Goal: Task Accomplishment & Management: Manage account settings

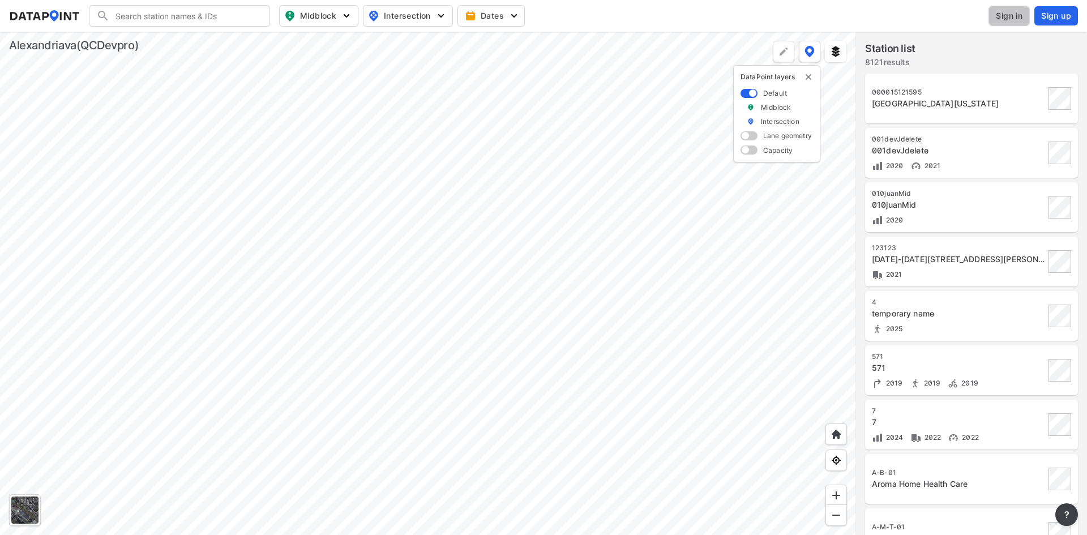
drag, startPoint x: 0, startPoint y: 0, endPoint x: 1019, endPoint y: 14, distance: 1019.4
click at [1019, 14] on span "Sign in" at bounding box center [1008, 15] width 27 height 11
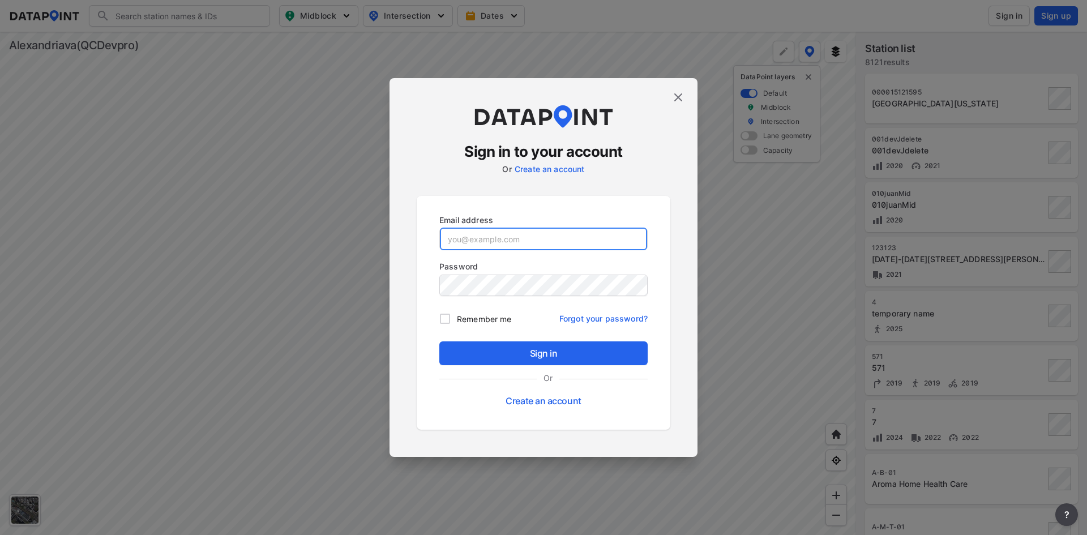
click at [484, 245] on input "email" at bounding box center [543, 239] width 207 height 23
click at [487, 238] on input "email" at bounding box center [543, 239] width 207 height 23
paste input "[EMAIL_ADDRESS][DOMAIN_NAME]"
type input "[EMAIL_ADDRESS][DOMAIN_NAME]"
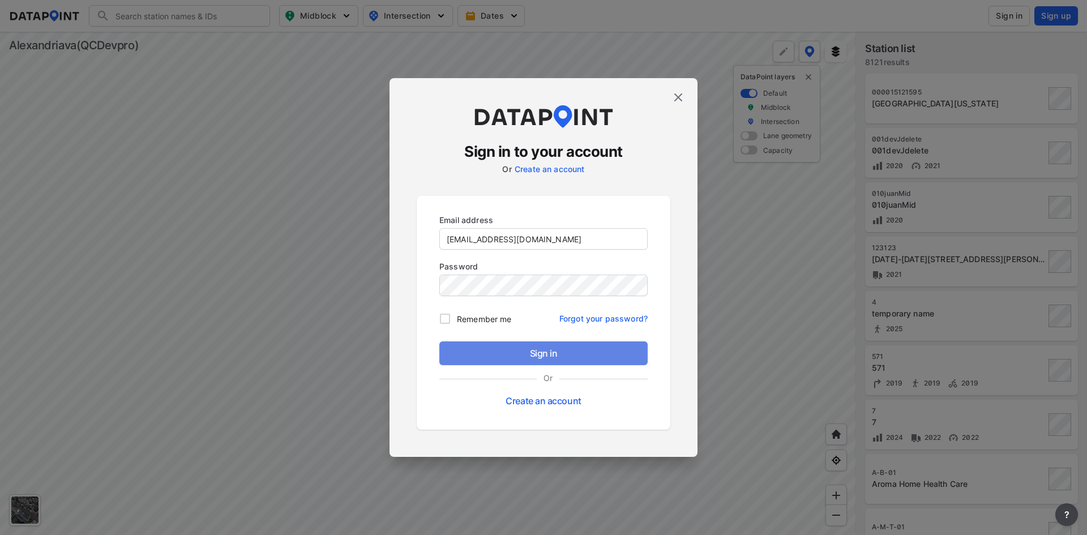
click at [557, 354] on span "Sign in" at bounding box center [543, 353] width 190 height 14
